Goal: Entertainment & Leisure: Browse casually

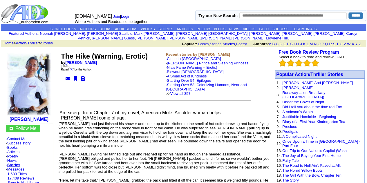
click at [144, 103] on td at bounding box center [160, 106] width 202 height 6
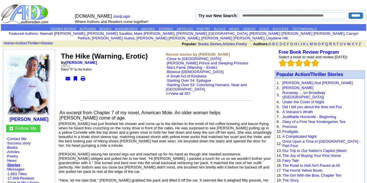
click at [134, 79] on td "The Hike (Warning, Erotic) by [PERSON_NAME] [DATE] Rated " R " by the Author." at bounding box center [112, 74] width 105 height 45
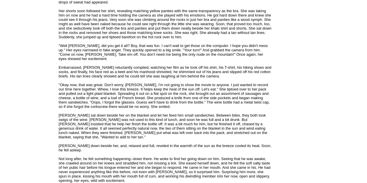
scroll to position [548, 0]
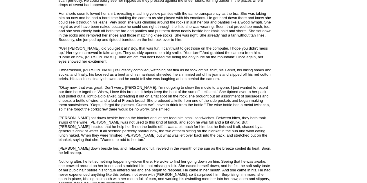
scroll to position [545, 0]
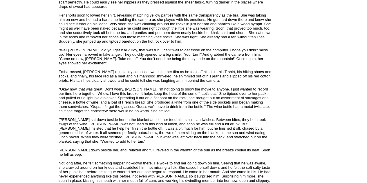
scroll to position [542, 0]
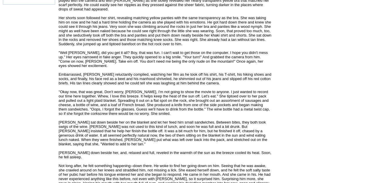
scroll to position [538, 0]
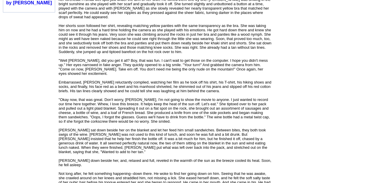
scroll to position [533, 0]
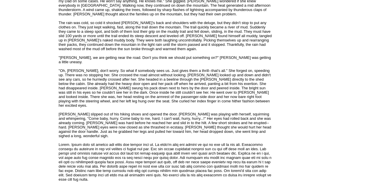
scroll to position [966, 0]
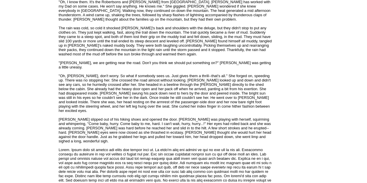
scroll to position [962, 0]
